Goal: Entertainment & Leisure: Consume media (video, audio)

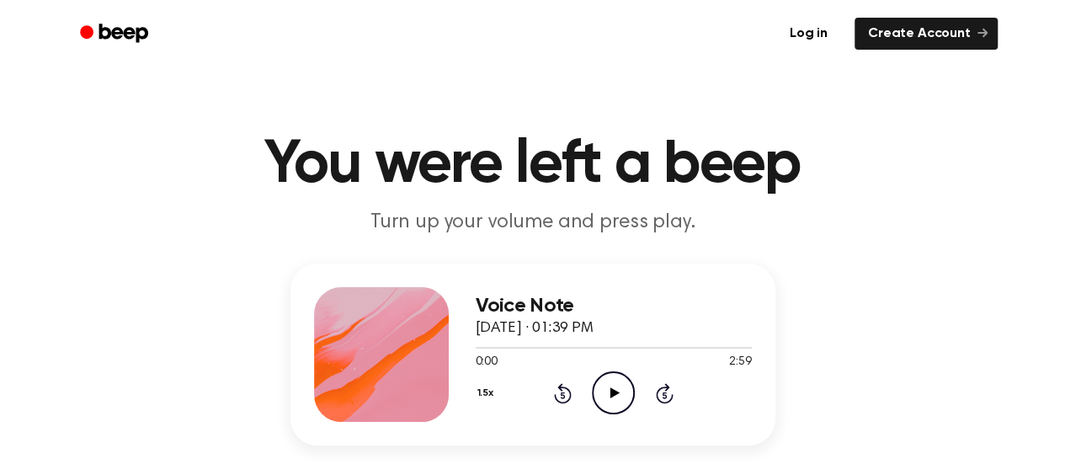
click at [585, 387] on div "1.5x Rewind 5 seconds Play Audio Skip 5 seconds" at bounding box center [614, 392] width 276 height 43
click at [590, 387] on div "1.5x Rewind 5 seconds Play Audio Skip 5 seconds" at bounding box center [614, 392] width 276 height 43
click at [599, 390] on icon "Play Audio" at bounding box center [613, 392] width 43 height 43
click at [601, 392] on icon "Play Audio" at bounding box center [613, 392] width 43 height 43
click at [610, 380] on icon "Play Audio" at bounding box center [613, 392] width 43 height 43
